Goal: Browse casually: Explore the website without a specific task or goal

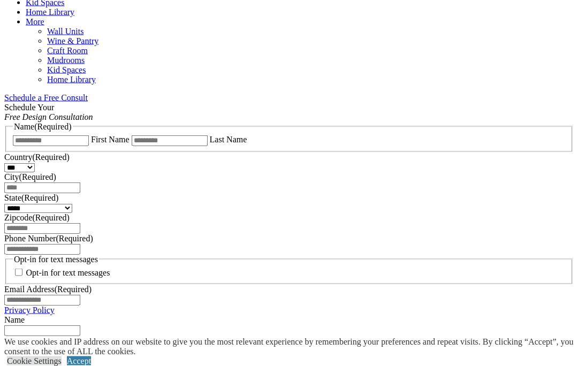
scroll to position [627, 0]
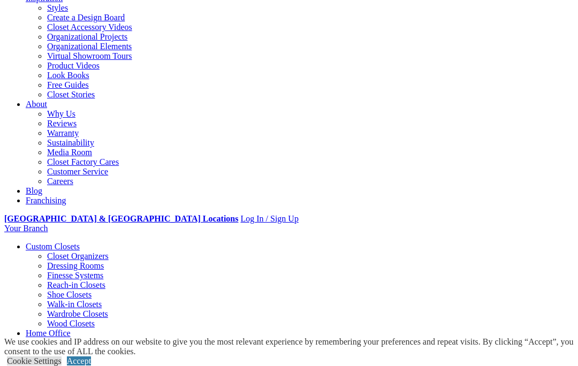
scroll to position [197, 0]
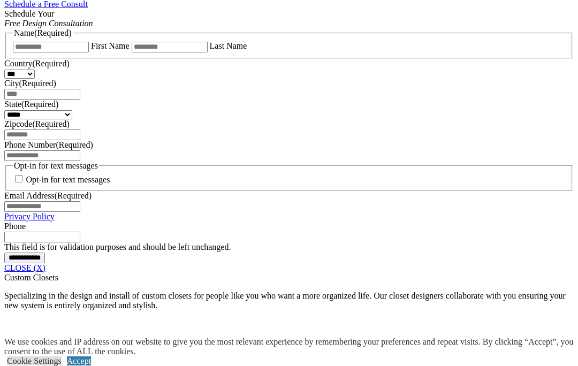
scroll to position [727, 0]
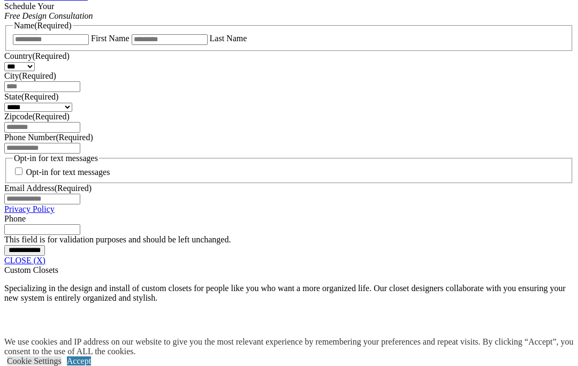
click at [45, 265] on link "CLOSE (X)" at bounding box center [24, 260] width 41 height 9
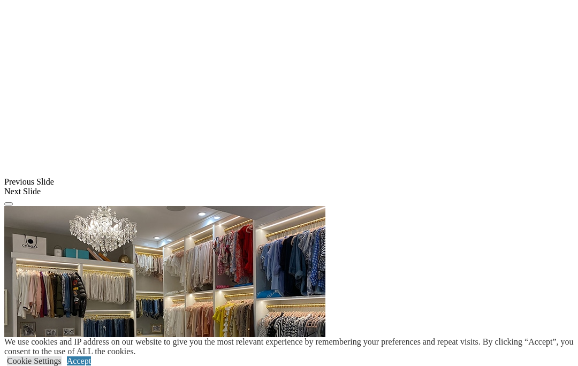
scroll to position [872, 0]
